Goal: Find specific page/section

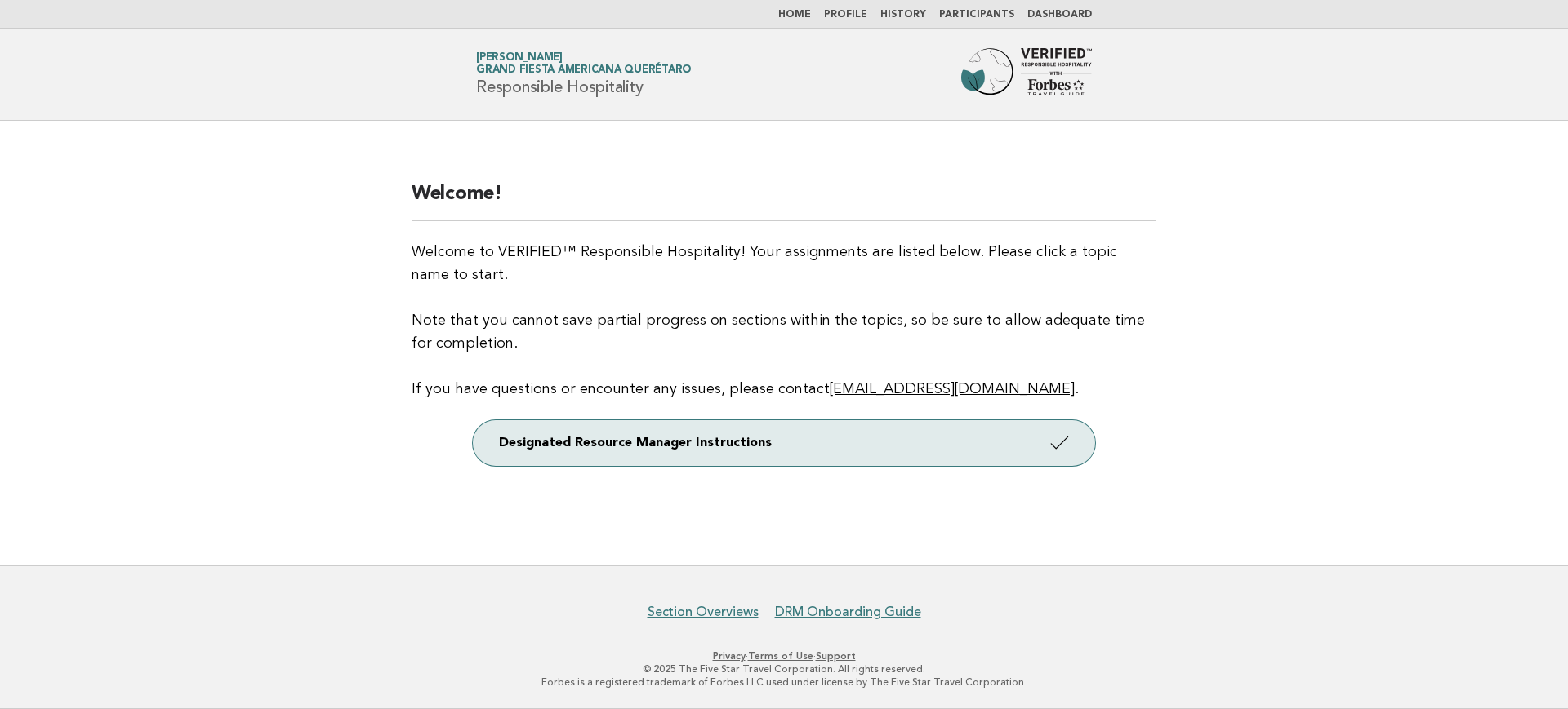
click at [1051, 13] on link "Dashboard" at bounding box center [1059, 15] width 64 height 10
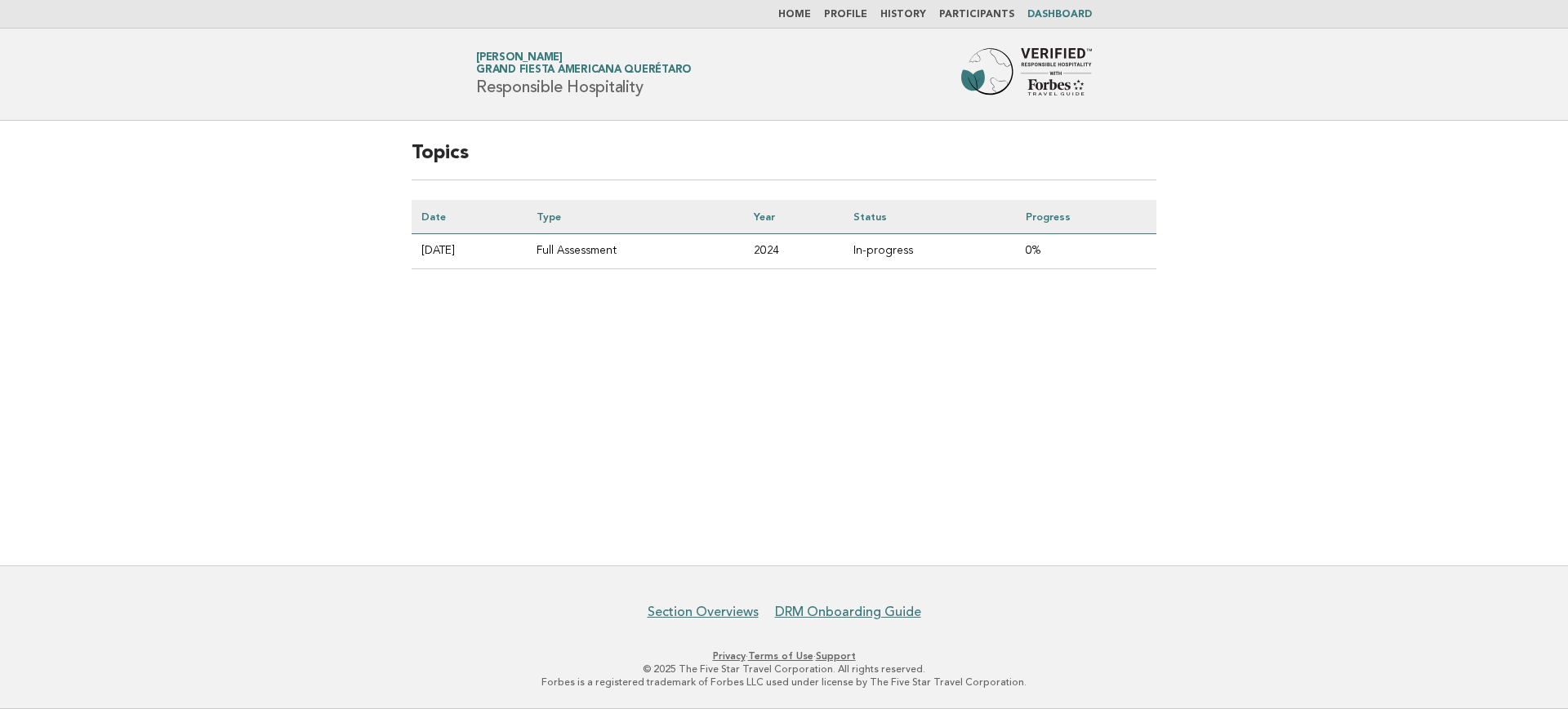
click at [961, 13] on link "Participants" at bounding box center [976, 15] width 75 height 10
